Goal: Find specific page/section: Find specific page/section

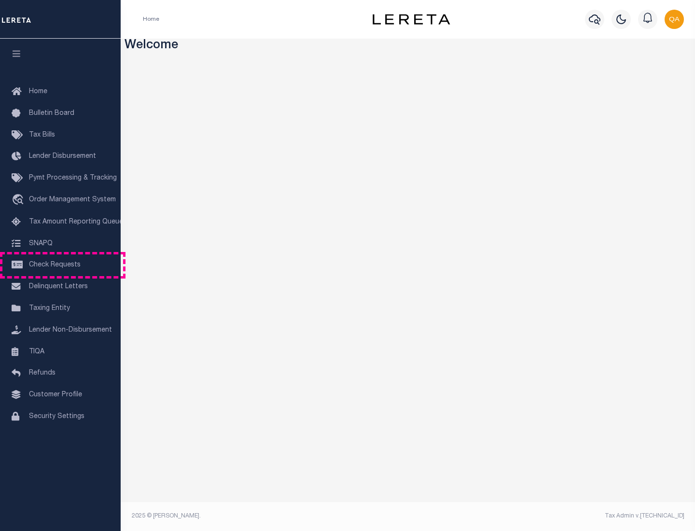
click at [60, 265] on span "Check Requests" at bounding box center [55, 265] width 52 height 7
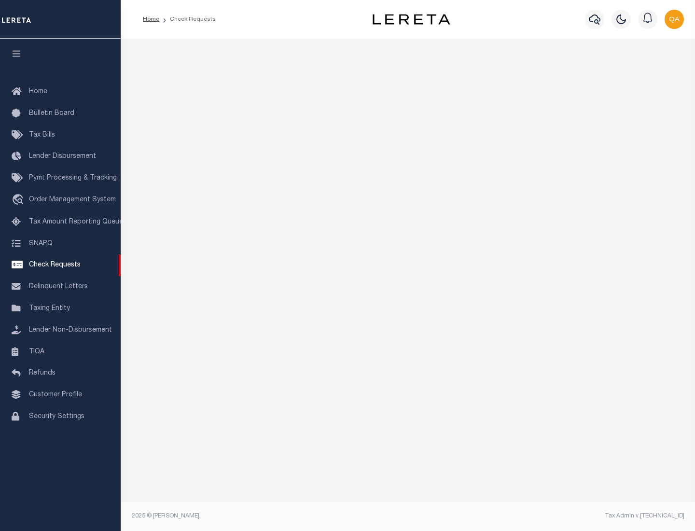
select select "50"
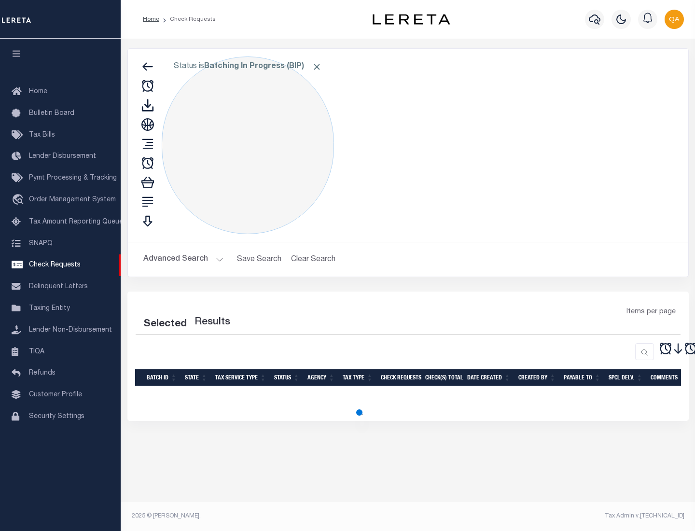
select select "50"
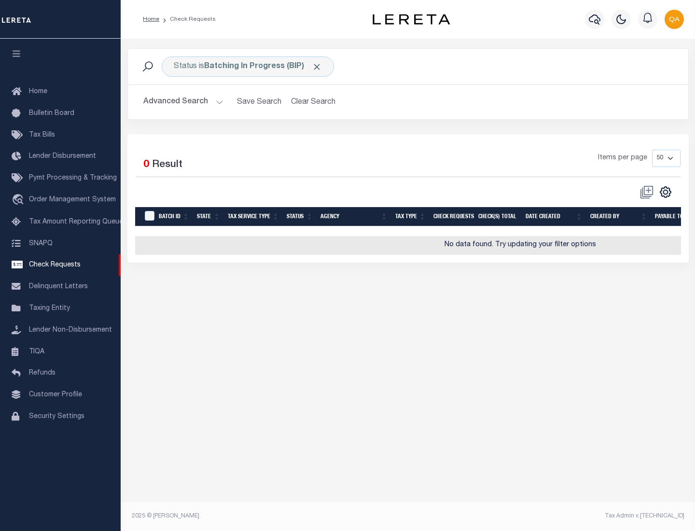
click at [317, 67] on span "Click to Remove" at bounding box center [317, 67] width 10 height 10
